Goal: Task Accomplishment & Management: Complete application form

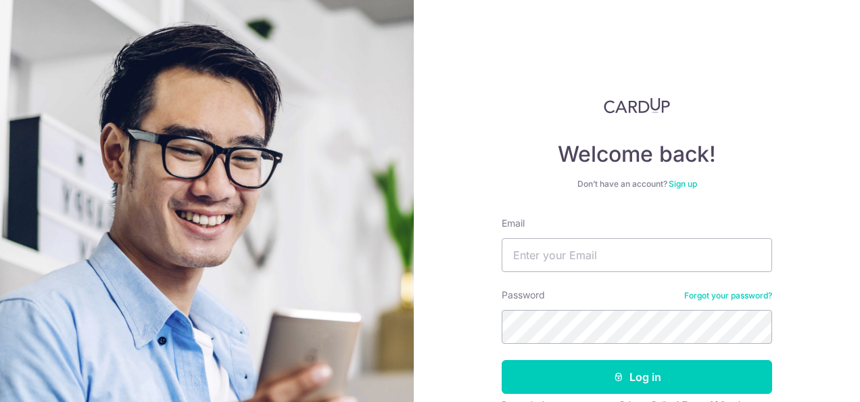
scroll to position [67, 0]
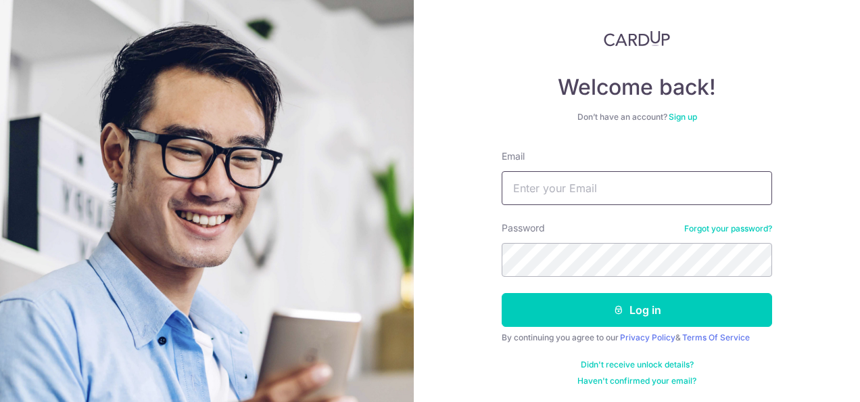
click at [564, 187] on input "Email" at bounding box center [637, 188] width 270 height 34
type input "[PERSON_NAME][EMAIL_ADDRESS][DOMAIN_NAME]"
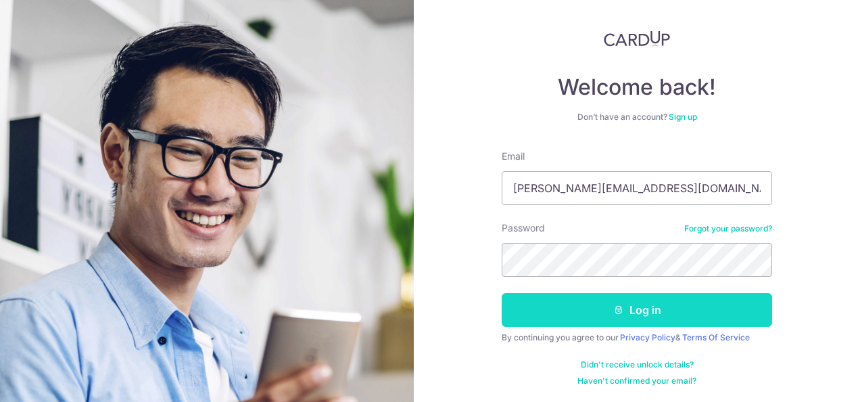
click at [635, 310] on button "Log in" at bounding box center [637, 310] width 270 height 34
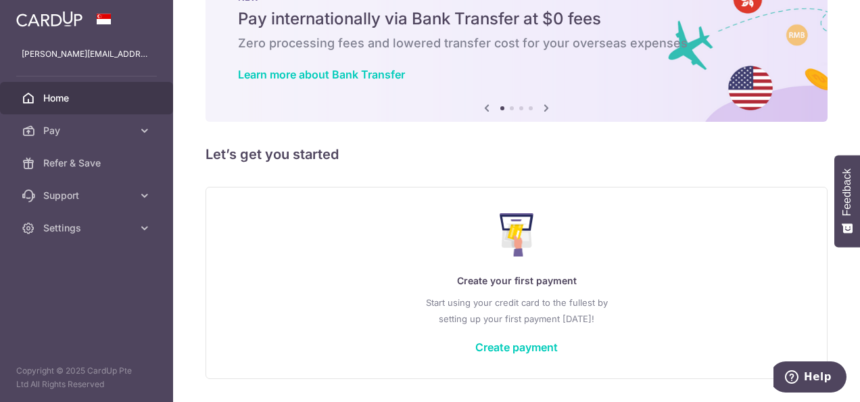
scroll to position [92, 0]
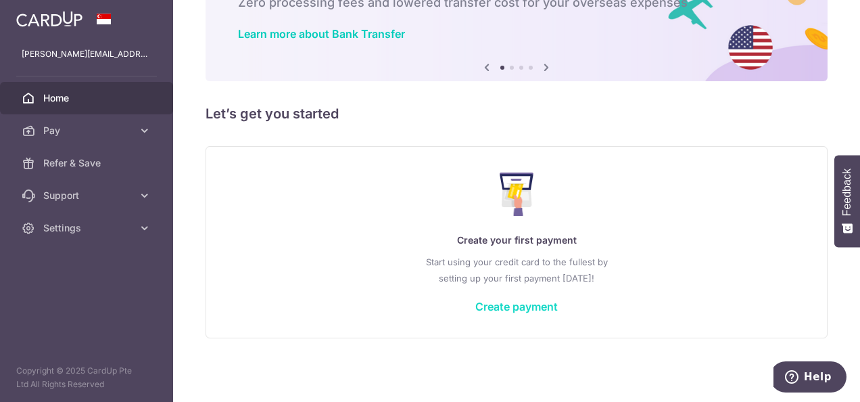
click at [521, 308] on link "Create payment" at bounding box center [516, 306] width 82 height 14
